Goal: Information Seeking & Learning: Learn about a topic

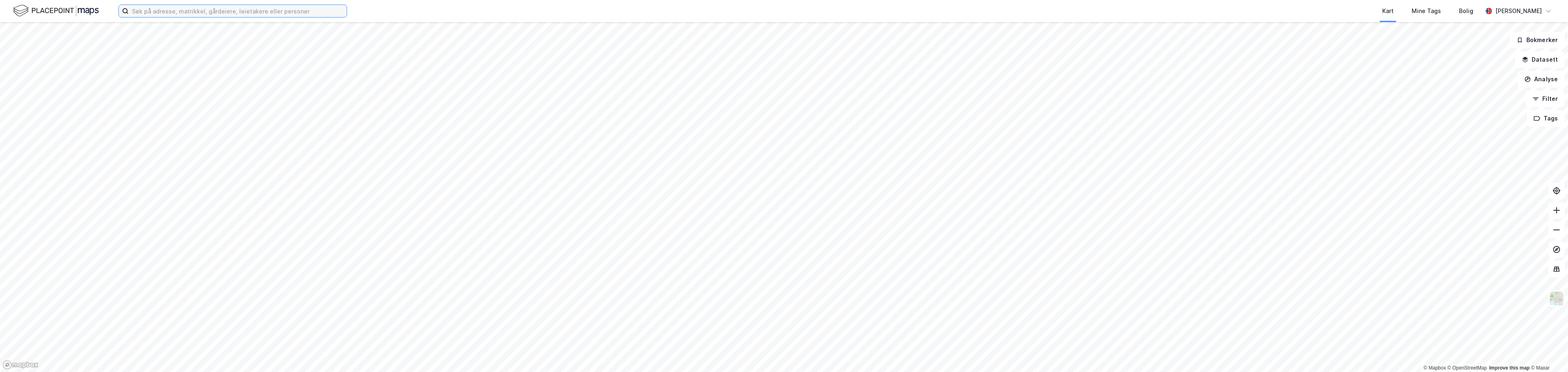
click at [243, 12] on input at bounding box center [237, 11] width 218 height 12
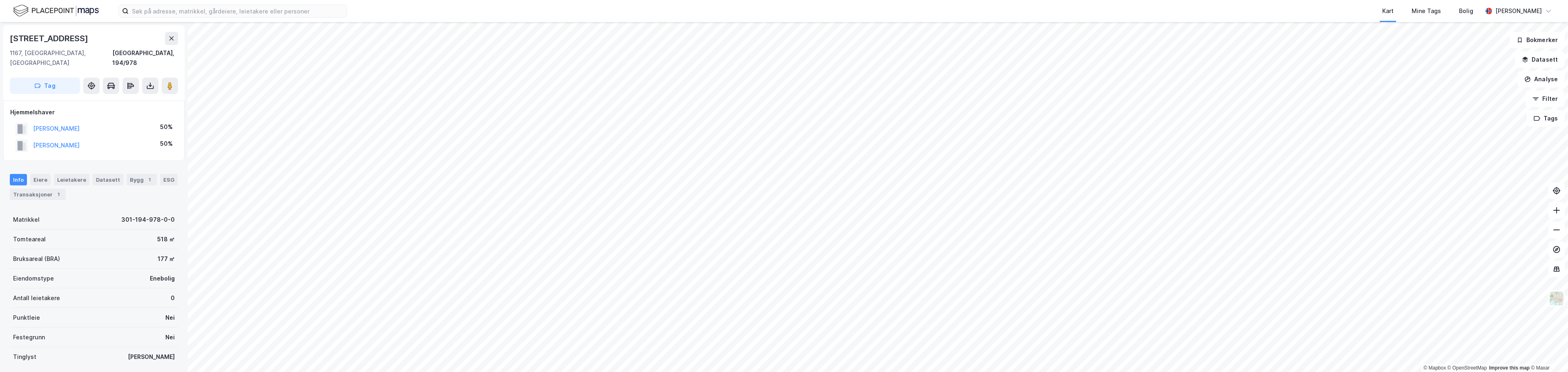
click at [193, 18] on div "Kart Mine Tags Bolig Andreas Waldrup Bang" at bounding box center [784, 11] width 1568 height 22
click at [200, 13] on input at bounding box center [237, 11] width 218 height 12
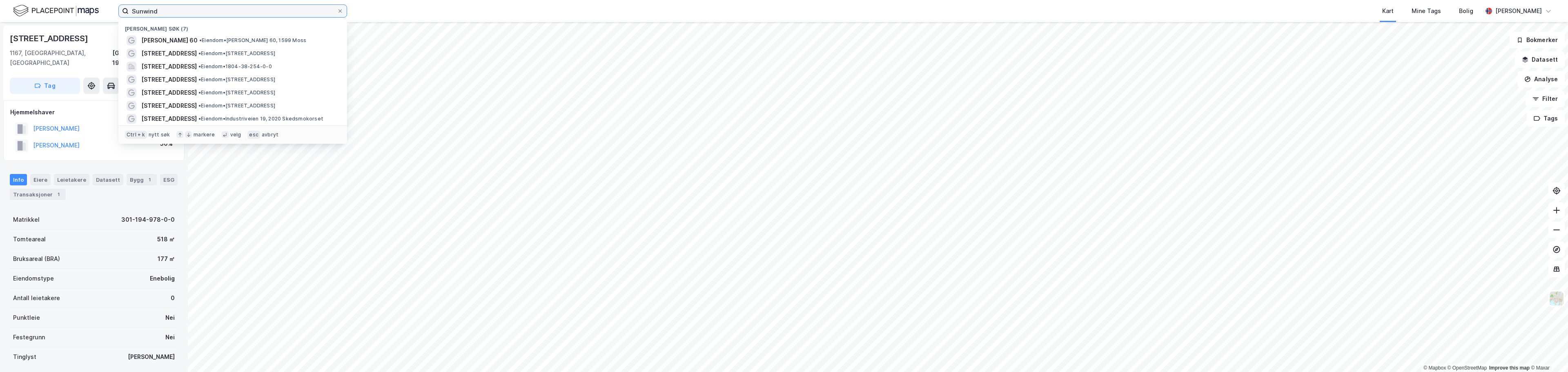
type input "Sunwind"
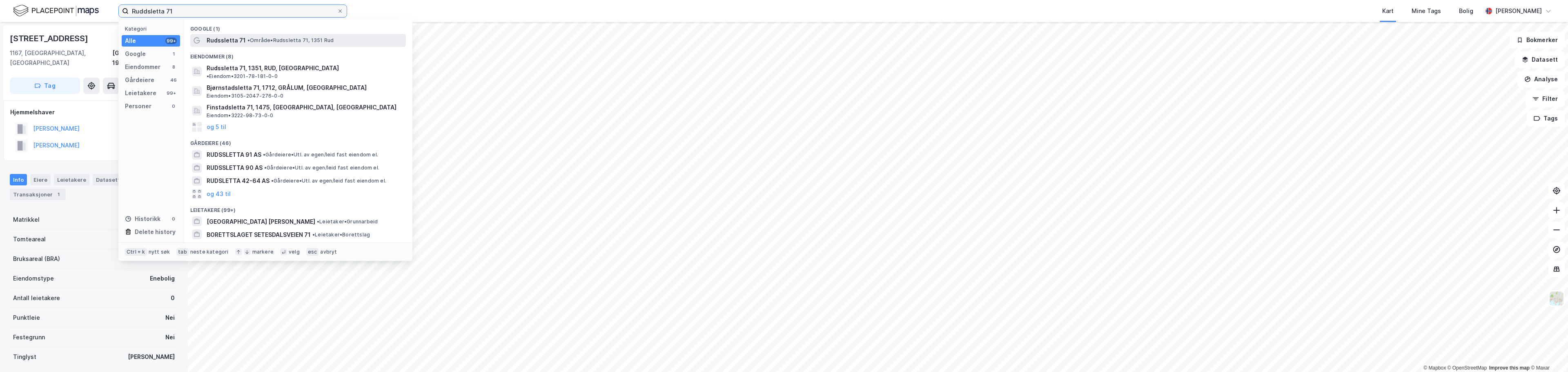
type input "Ruddsletta 71"
click at [244, 40] on div "Rudssletta 71 • Område • Rudssletta 71, 1351 Rud" at bounding box center [305, 40] width 198 height 10
